Goal: Information Seeking & Learning: Learn about a topic

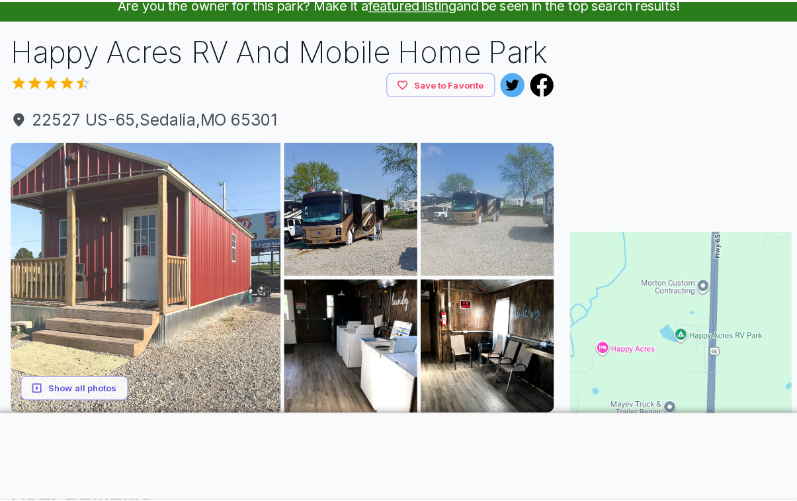
scroll to position [132, 0]
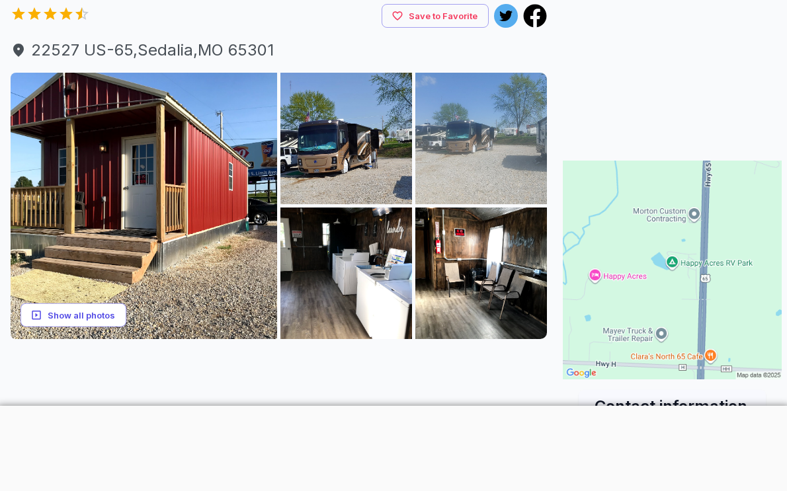
click at [113, 309] on button "Show all photos" at bounding box center [74, 315] width 106 height 24
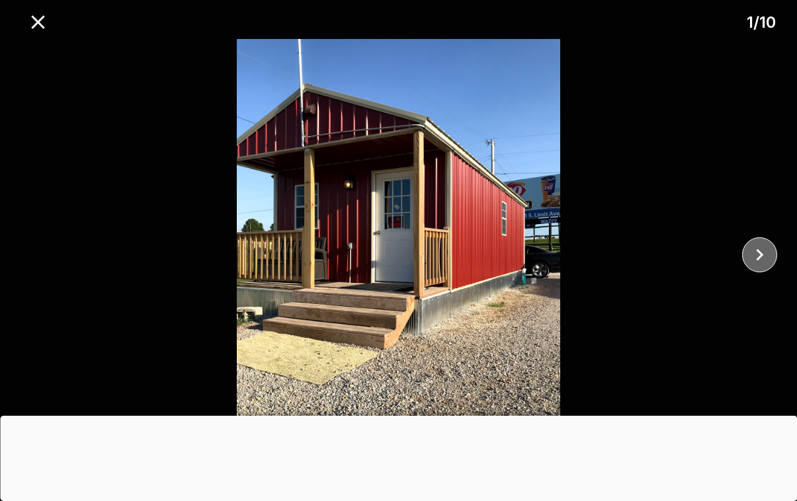
click at [749, 251] on icon "close" at bounding box center [759, 254] width 23 height 23
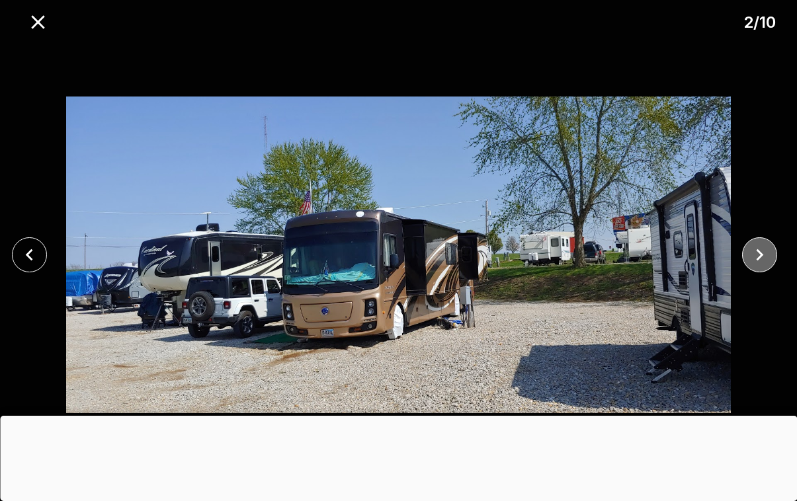
click at [749, 251] on icon "close" at bounding box center [759, 254] width 23 height 23
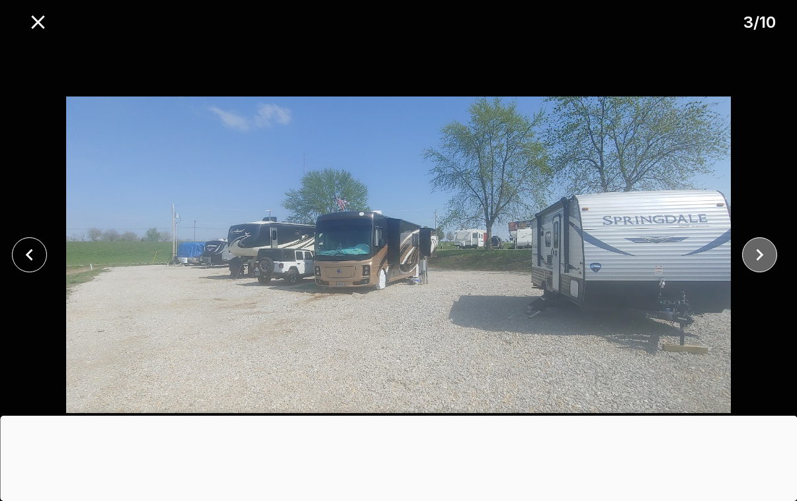
click at [749, 251] on icon "close" at bounding box center [759, 254] width 23 height 23
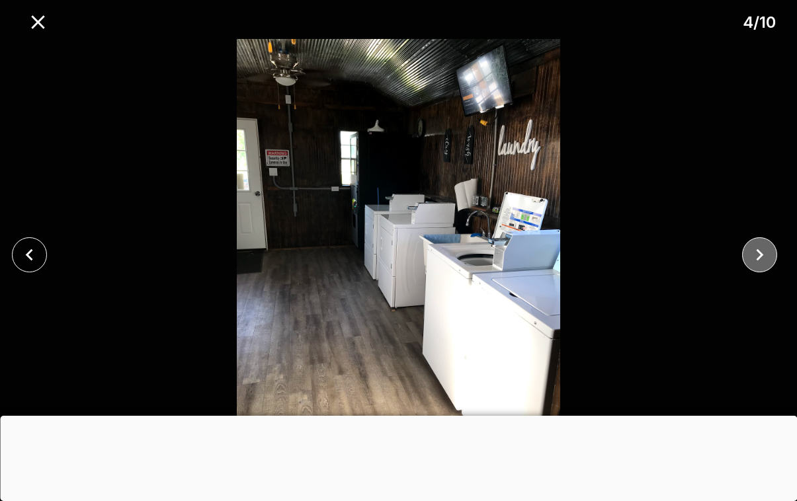
click at [763, 253] on icon "close" at bounding box center [759, 254] width 23 height 23
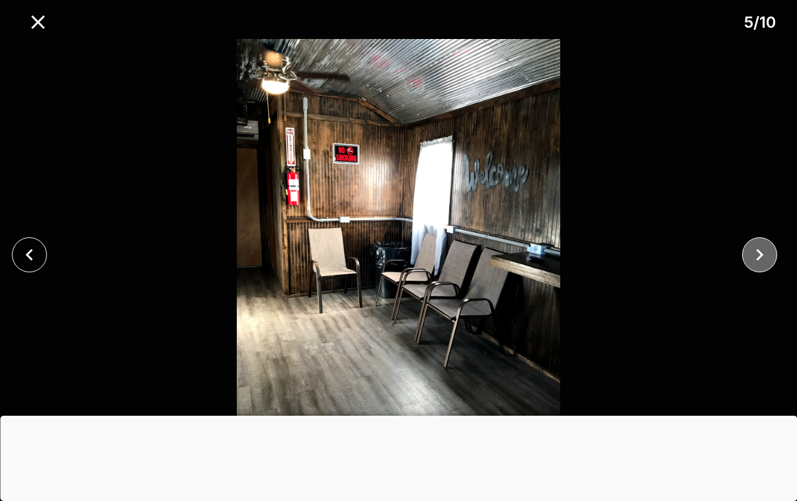
click at [763, 253] on icon "close" at bounding box center [759, 254] width 23 height 23
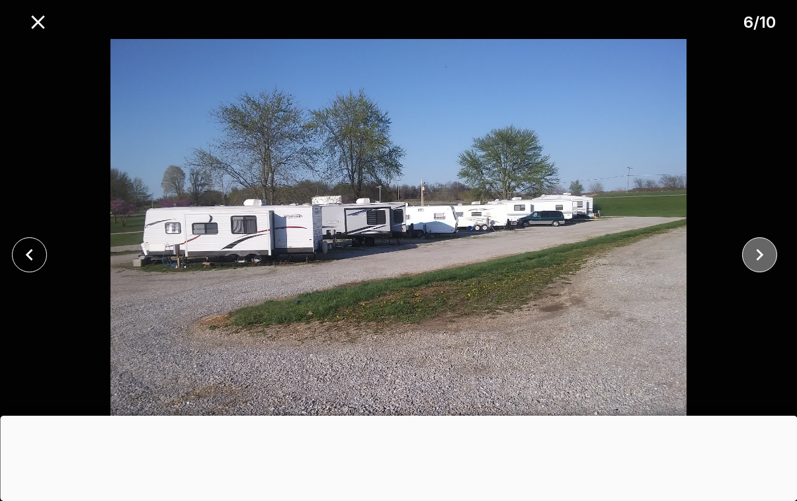
click at [763, 253] on icon "close" at bounding box center [759, 254] width 23 height 23
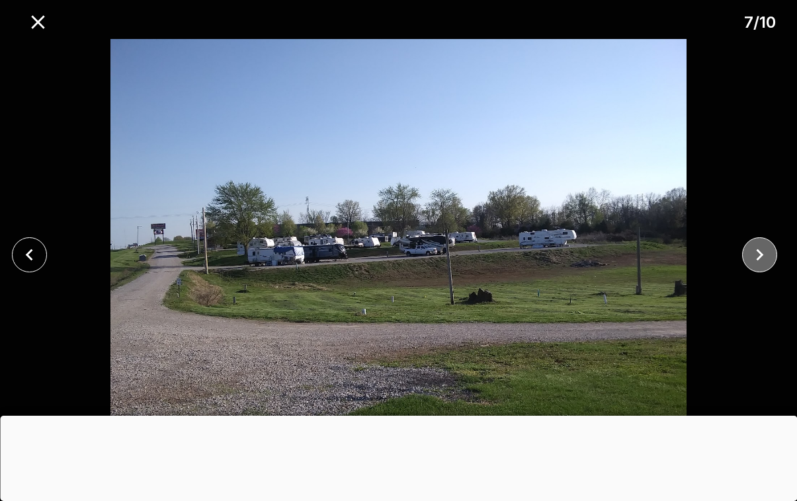
click at [763, 253] on icon "close" at bounding box center [759, 254] width 23 height 23
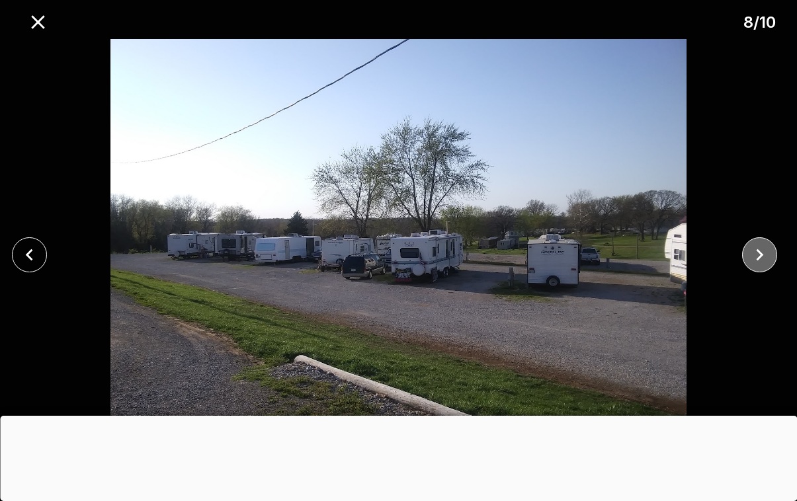
click at [763, 253] on icon "close" at bounding box center [759, 254] width 23 height 23
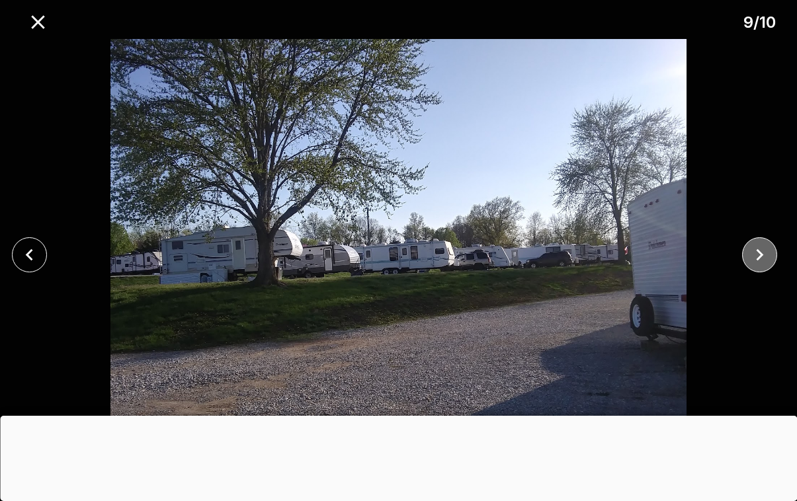
click at [763, 253] on icon "close" at bounding box center [759, 254] width 23 height 23
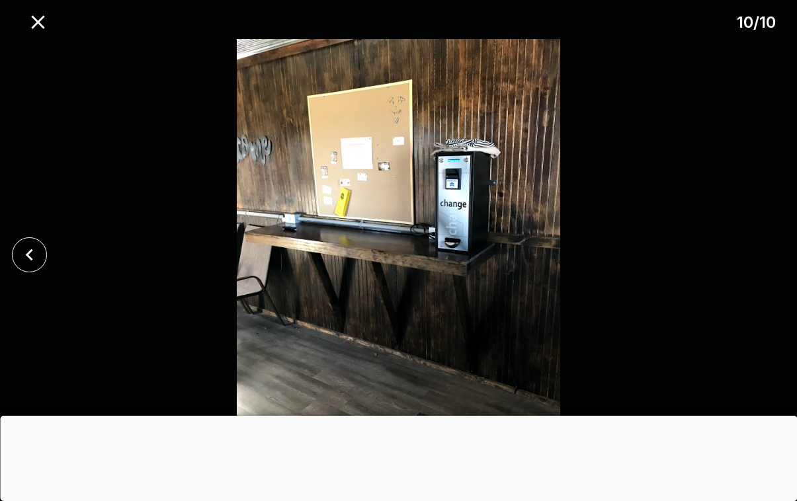
click at [763, 253] on div at bounding box center [398, 255] width 797 height 432
